Goal: Information Seeking & Learning: Learn about a topic

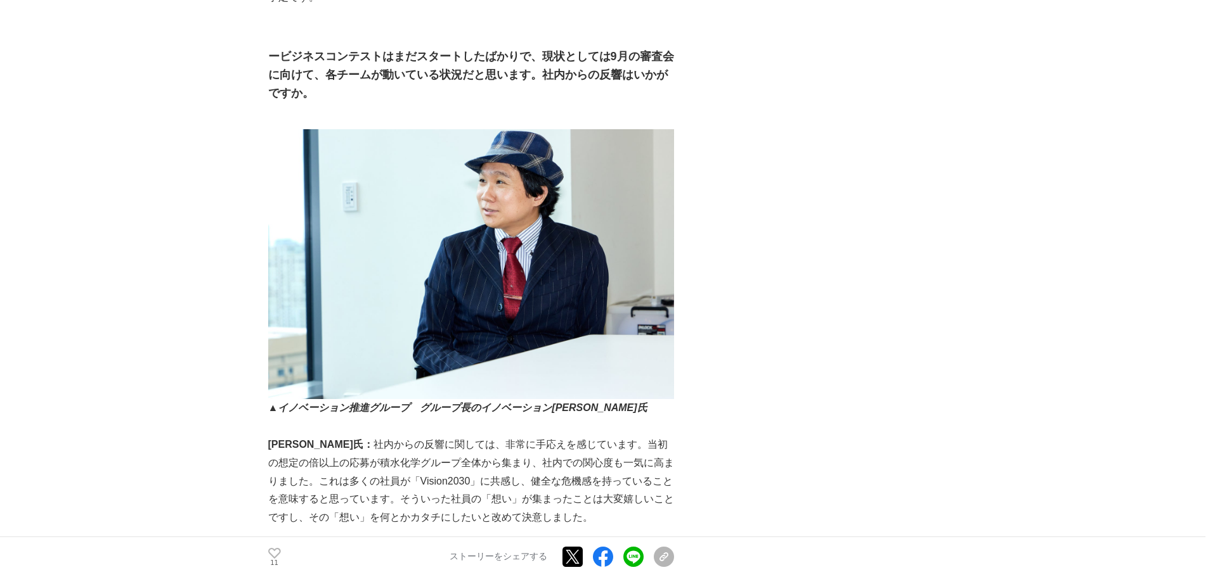
scroll to position [1965, 0]
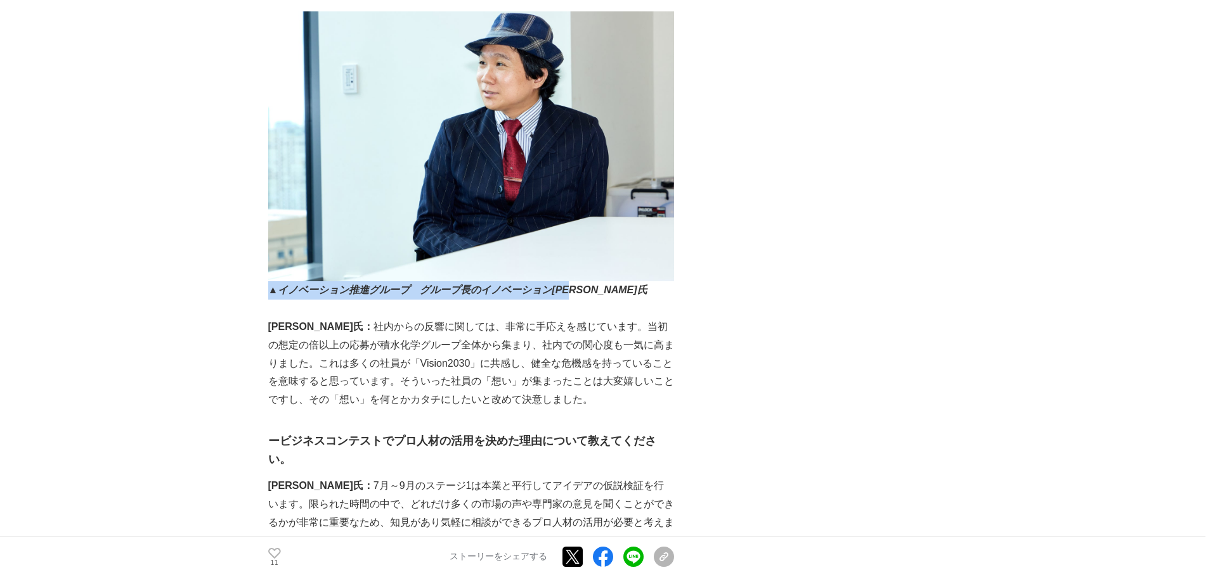
drag, startPoint x: 267, startPoint y: 268, endPoint x: 596, endPoint y: 273, distance: 329.0
click at [596, 281] on p "▲イノベーション推進グループ　グループ長のイノベーション[PERSON_NAME]氏" at bounding box center [471, 290] width 406 height 18
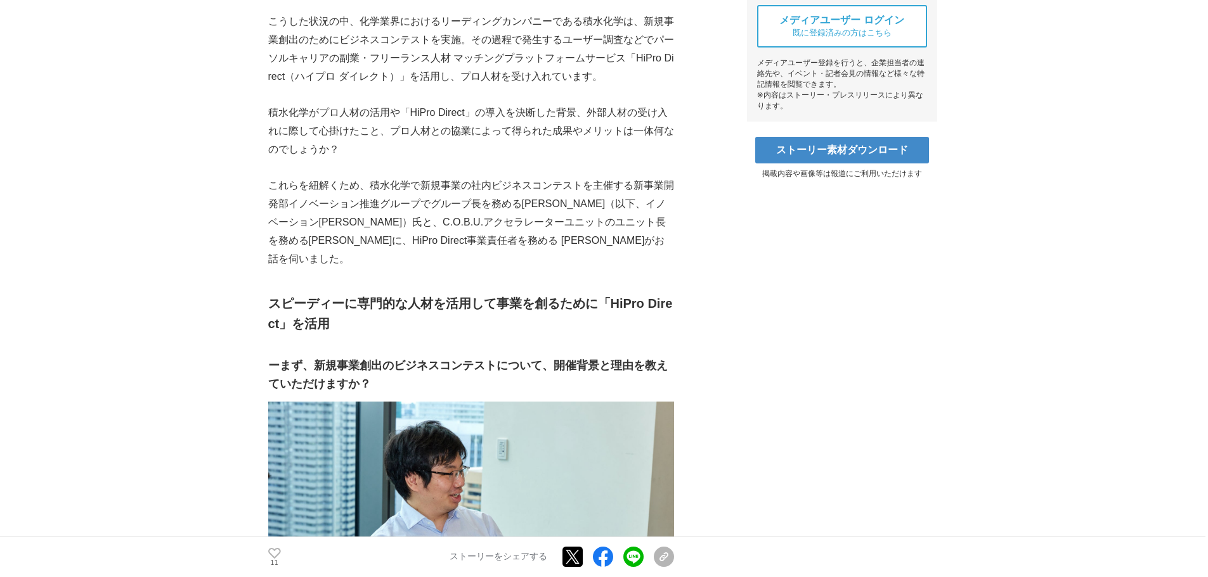
scroll to position [697, 0]
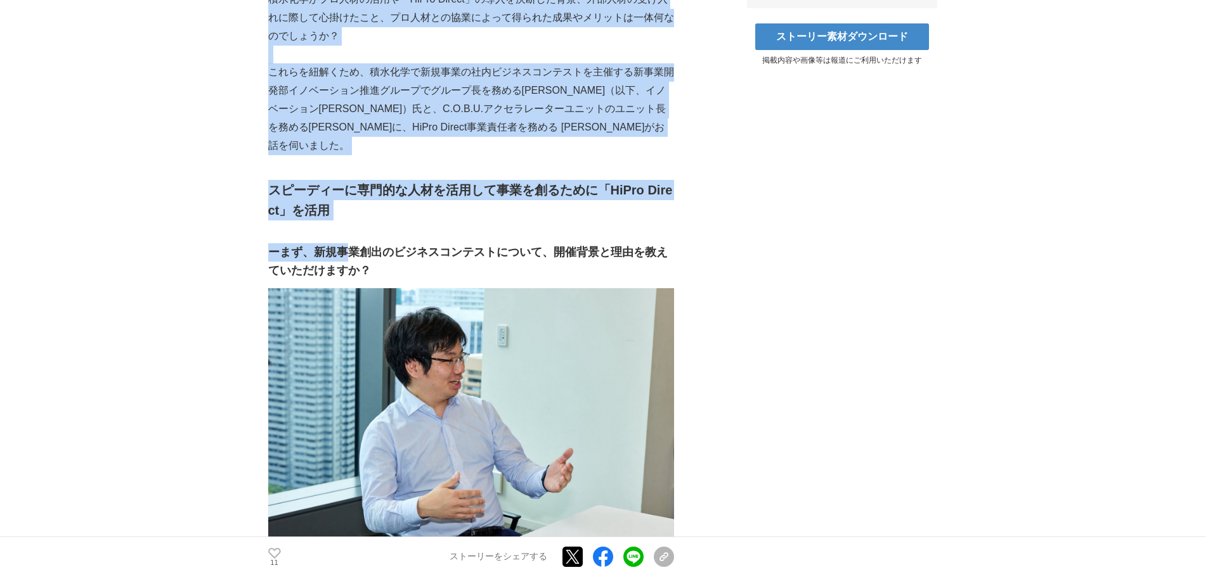
drag, startPoint x: 259, startPoint y: 164, endPoint x: 344, endPoint y: 216, distance: 99.9
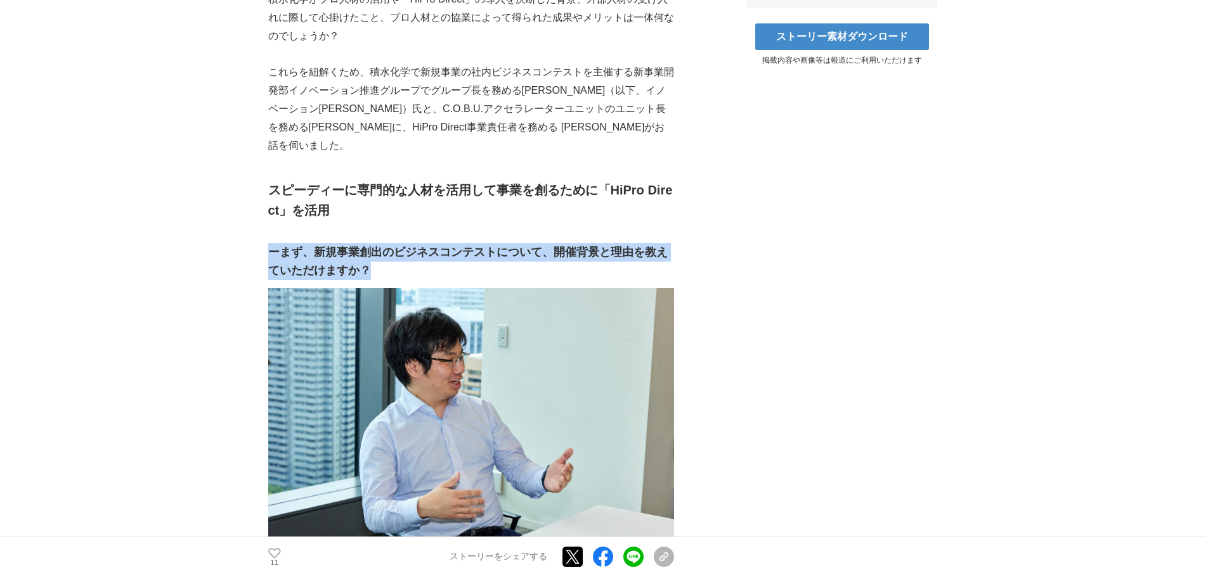
drag, startPoint x: 401, startPoint y: 260, endPoint x: 270, endPoint y: 227, distance: 134.7
click at [270, 243] on h3 "ーまず、新規事業創出のビジネスコンテストについて、開催背景と理由を教えていただけますか？" at bounding box center [471, 261] width 406 height 37
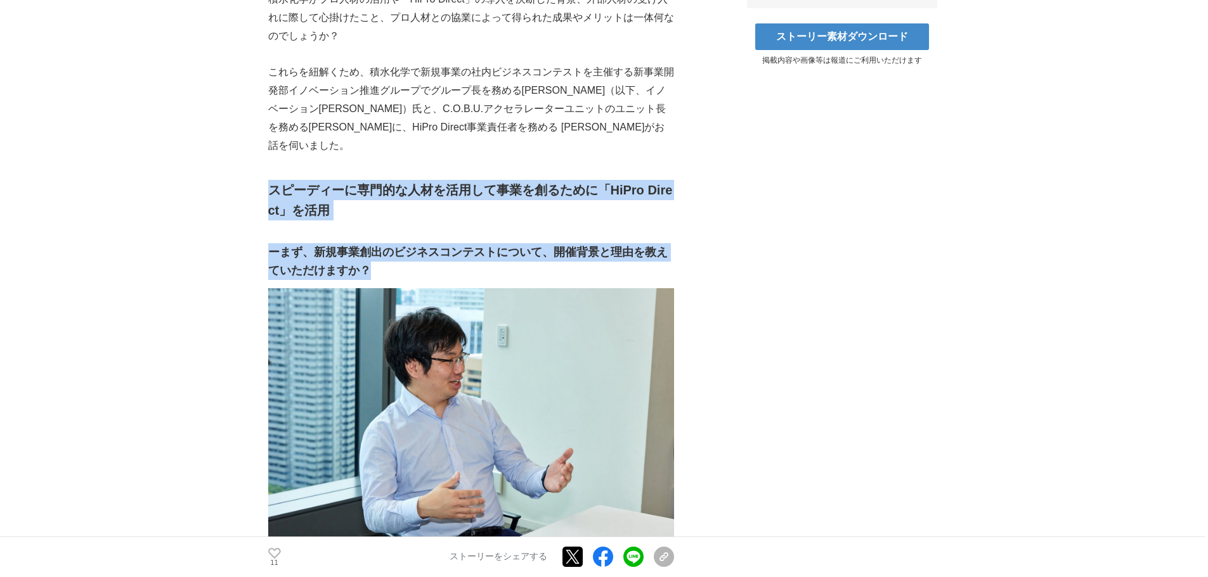
drag, startPoint x: 392, startPoint y: 253, endPoint x: 270, endPoint y: 164, distance: 151.5
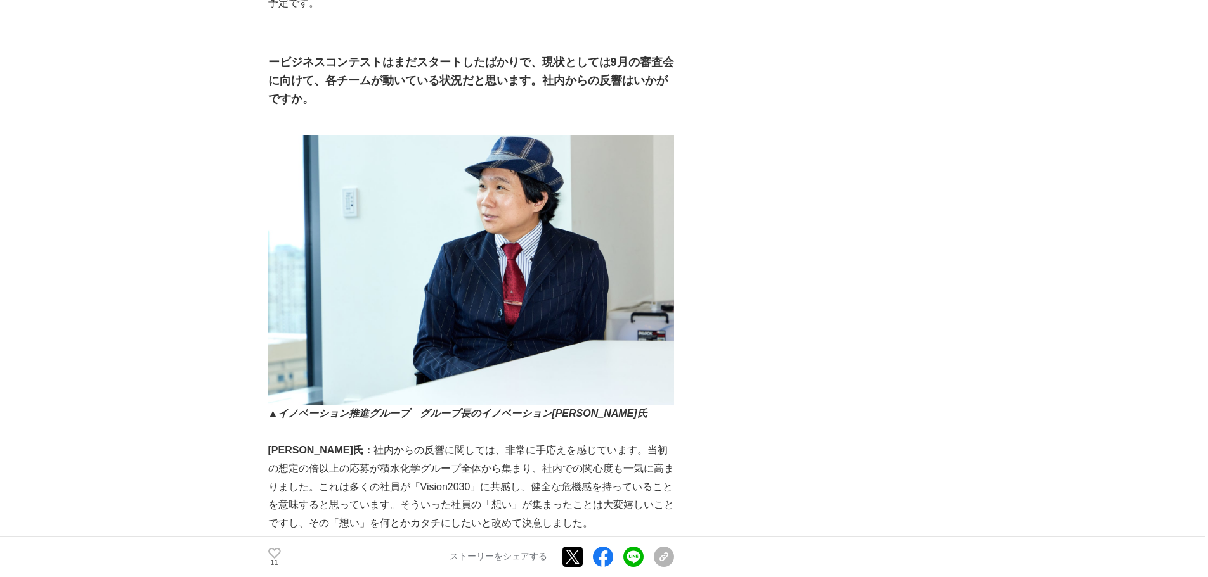
scroll to position [1902, 0]
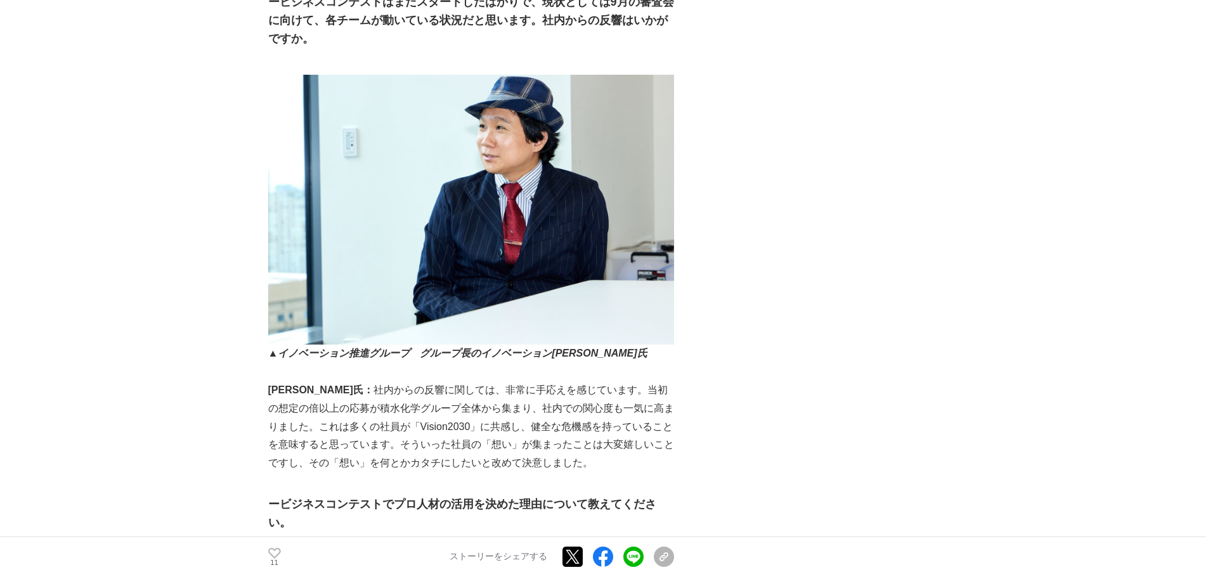
drag, startPoint x: 887, startPoint y: 11, endPoint x: 886, endPoint y: 21, distance: 10.3
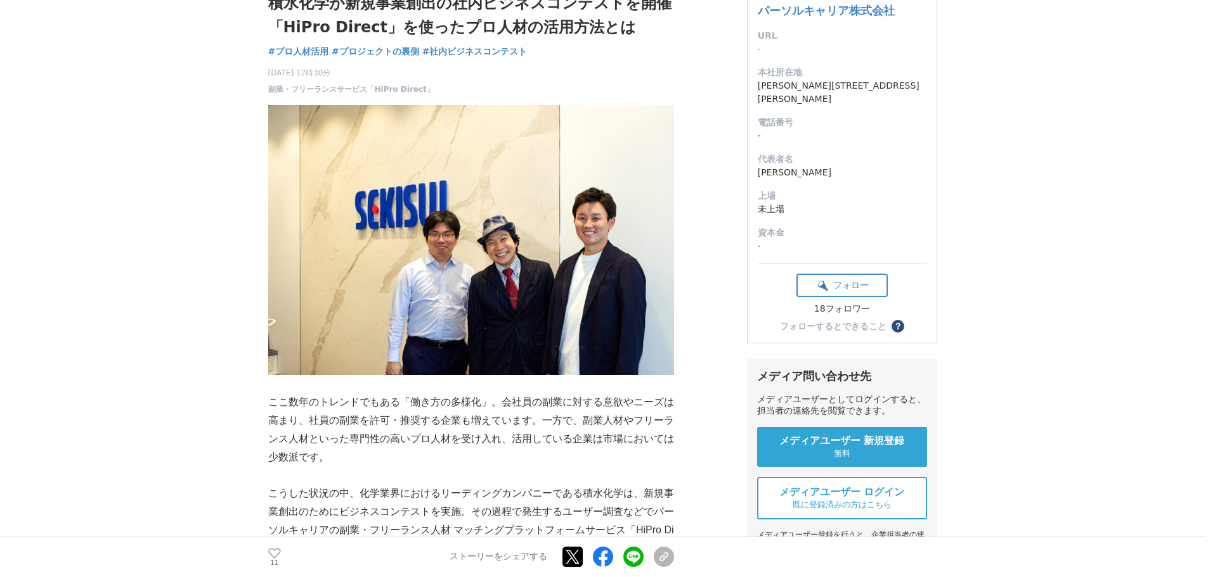
scroll to position [0, 0]
